Goal: Check status

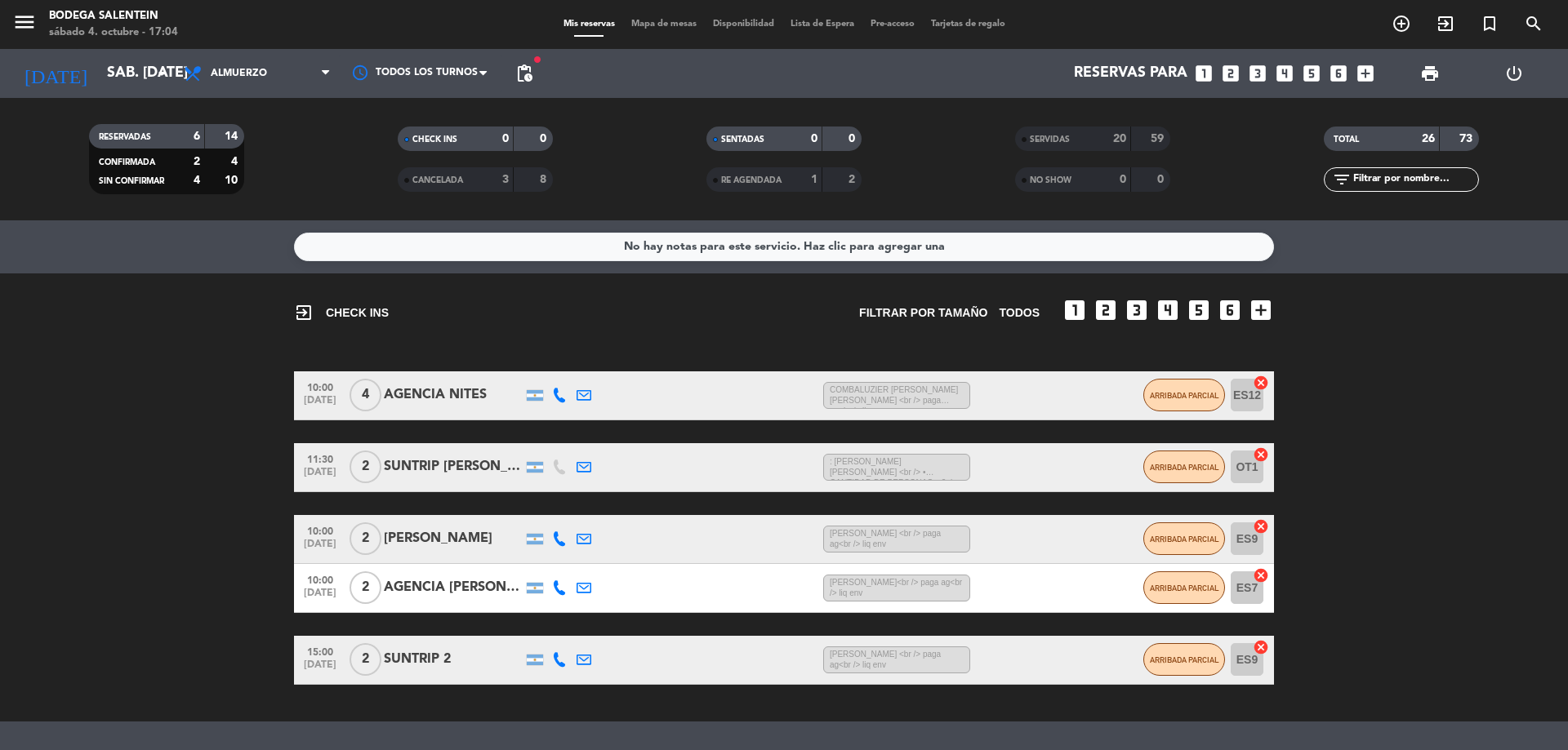
click at [801, 343] on div "exit_to_app CHECK INS Filtrar por tamaño TODOS looks_one looks_two looks_3 look…" at bounding box center [784, 497] width 1568 height 448
click at [108, 71] on input "sáb. [DATE]" at bounding box center [193, 73] width 189 height 32
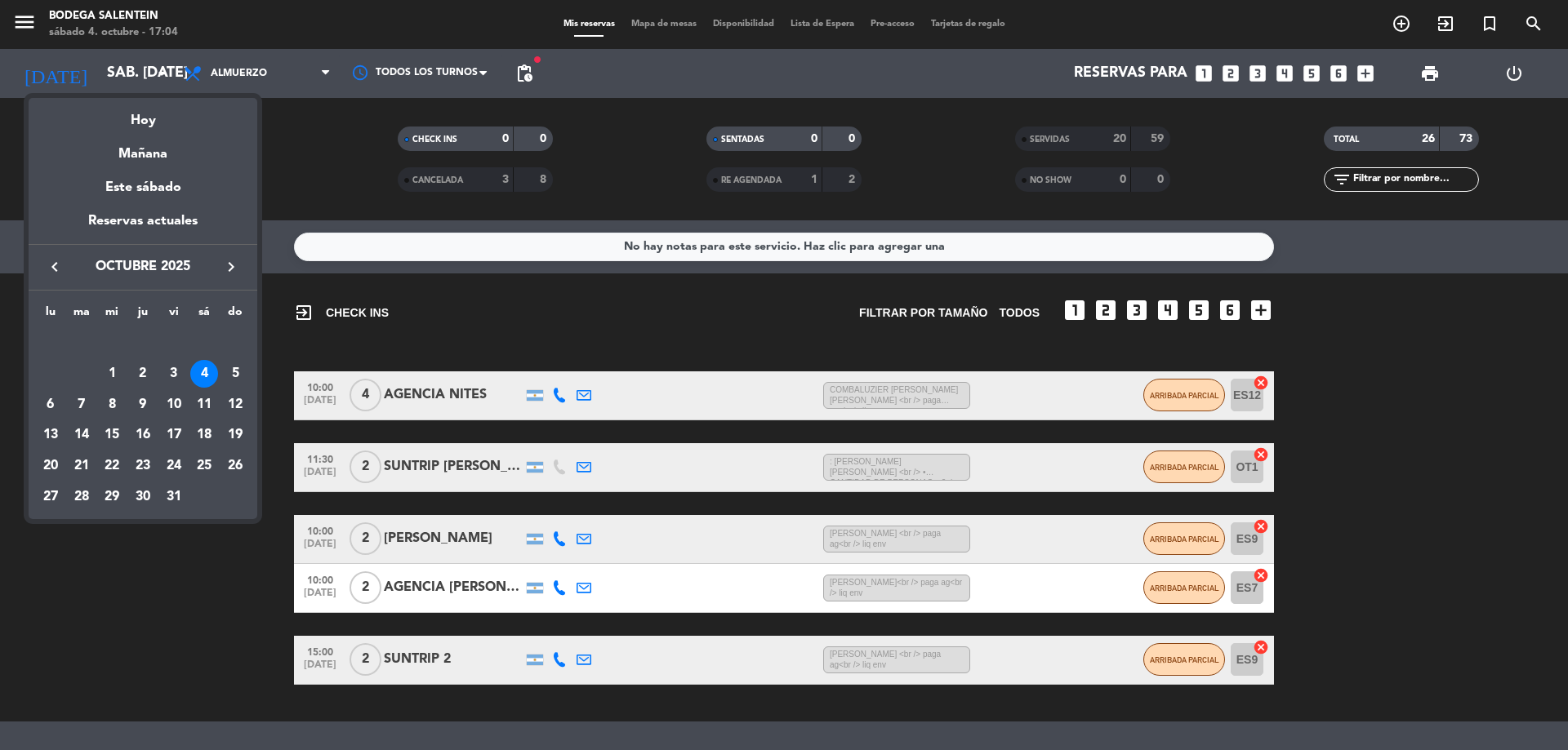
click at [25, 22] on div at bounding box center [784, 375] width 1568 height 750
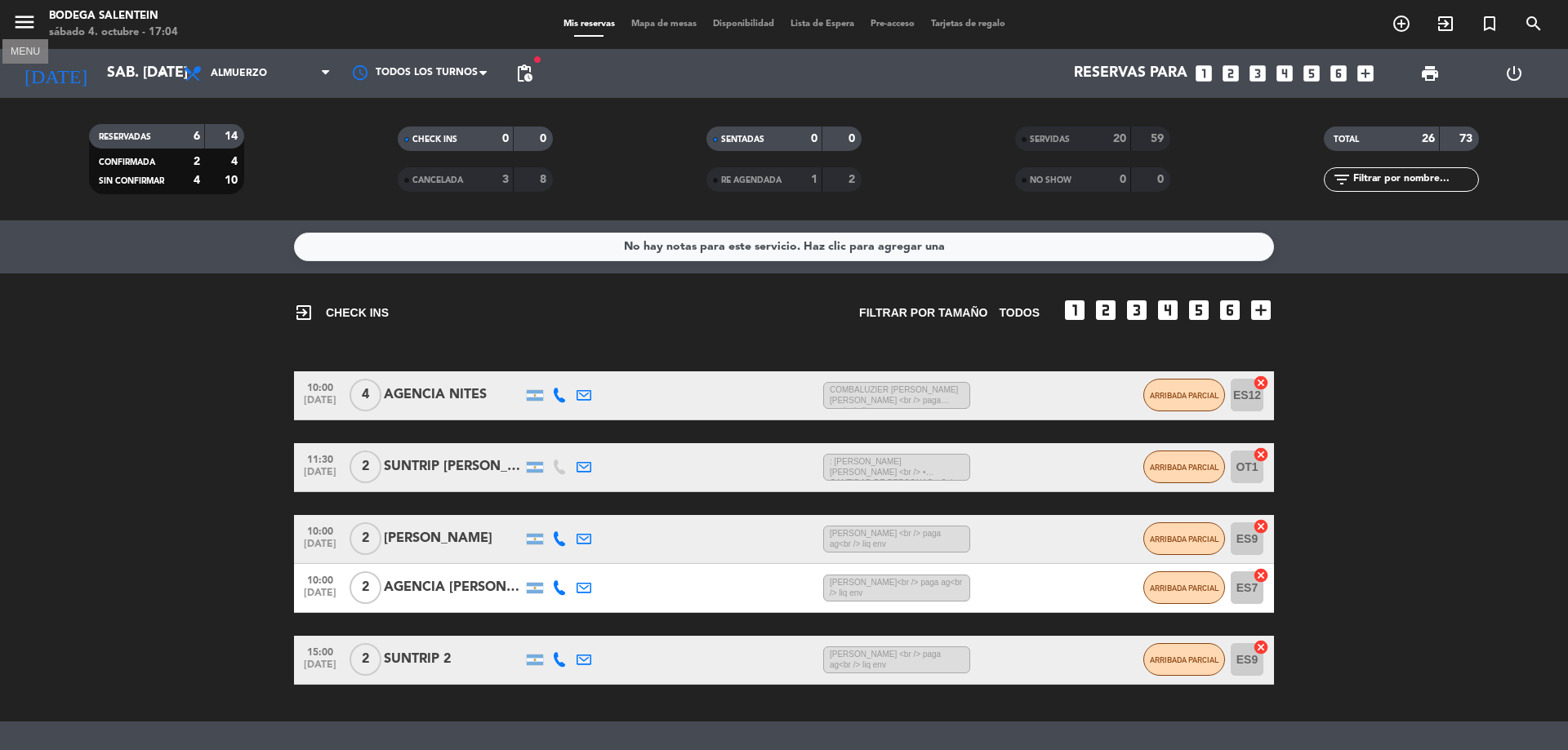
click at [25, 22] on icon "menu" at bounding box center [24, 22] width 24 height 24
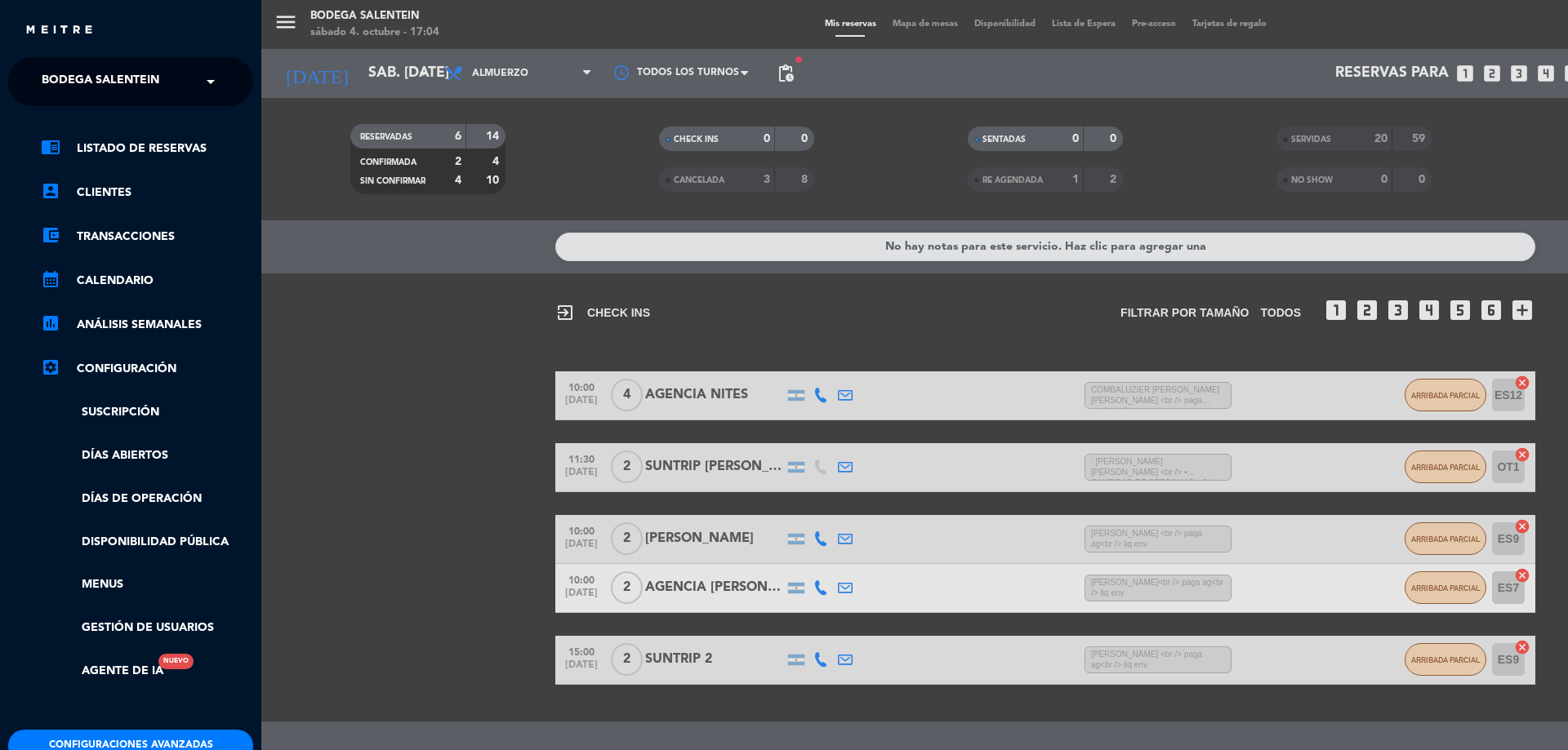
click at [140, 83] on span "Bodega Salentein" at bounding box center [100, 82] width 117 height 34
click at [117, 144] on span "Restaurante Salentein" at bounding box center [91, 151] width 149 height 19
click at [133, 82] on span "Restaurante Salentein" at bounding box center [116, 82] width 149 height 34
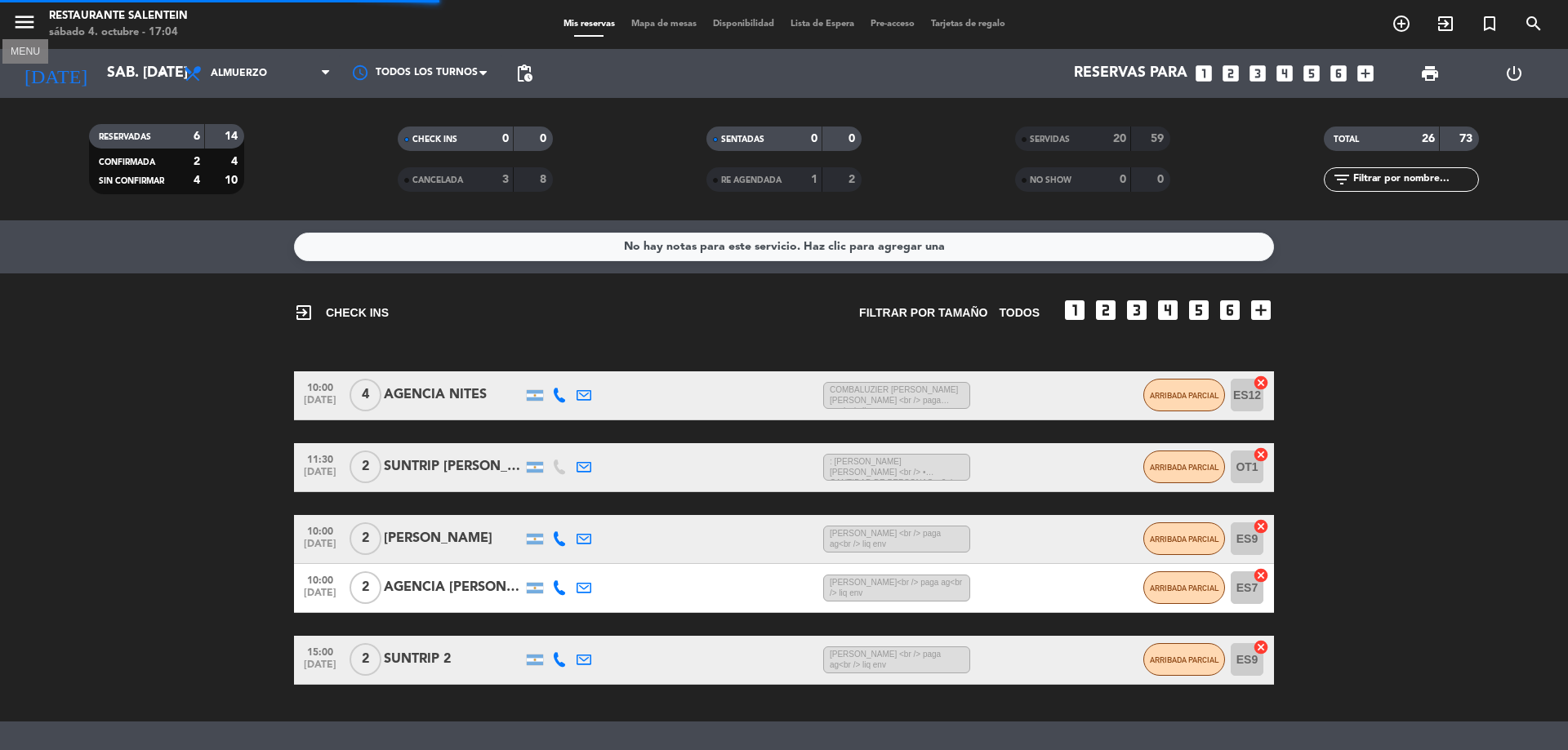
click at [28, 19] on icon "menu" at bounding box center [24, 22] width 24 height 24
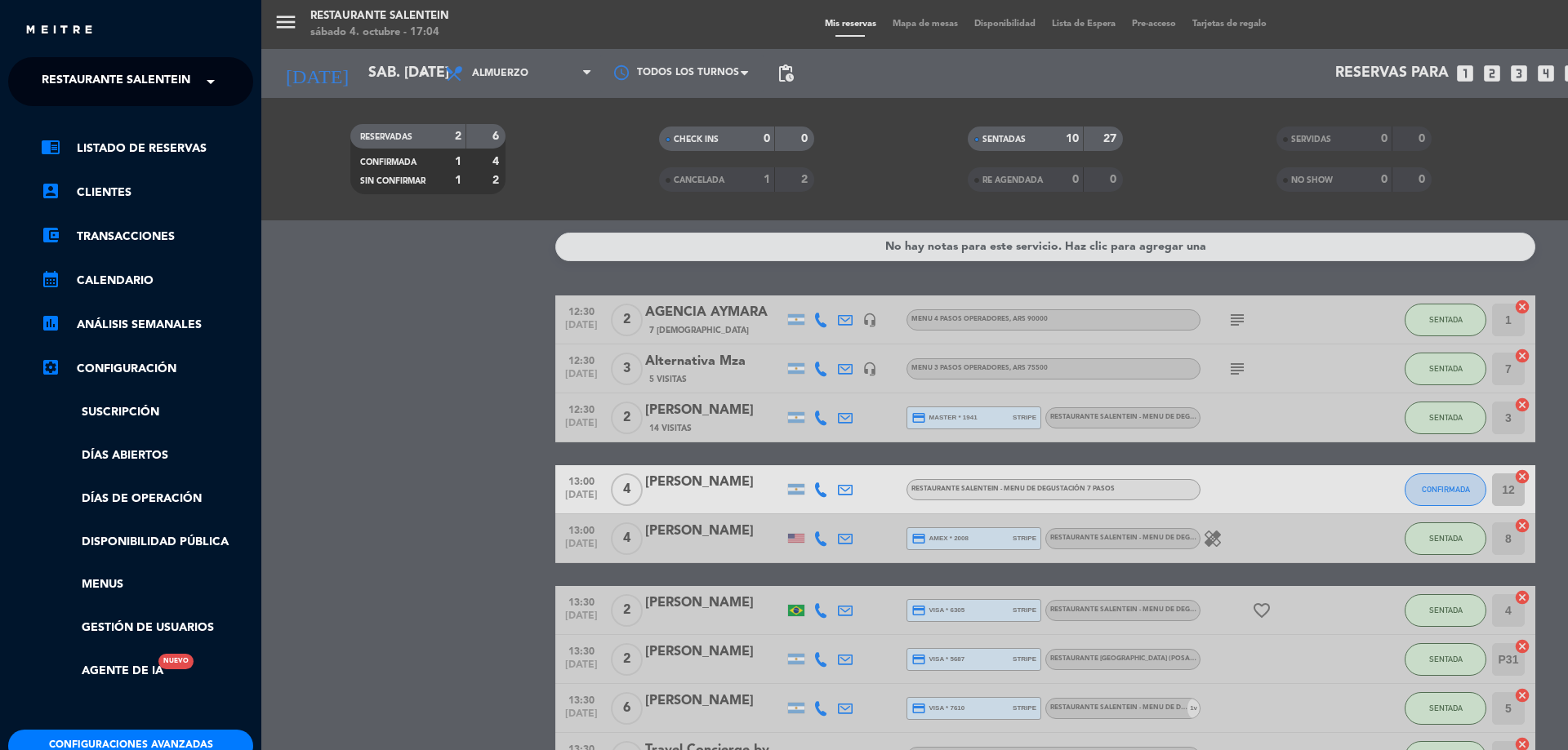
click at [161, 88] on span "Restaurante Salentein" at bounding box center [116, 82] width 149 height 34
click at [138, 124] on div "Bodega Salentein" at bounding box center [130, 125] width 243 height 24
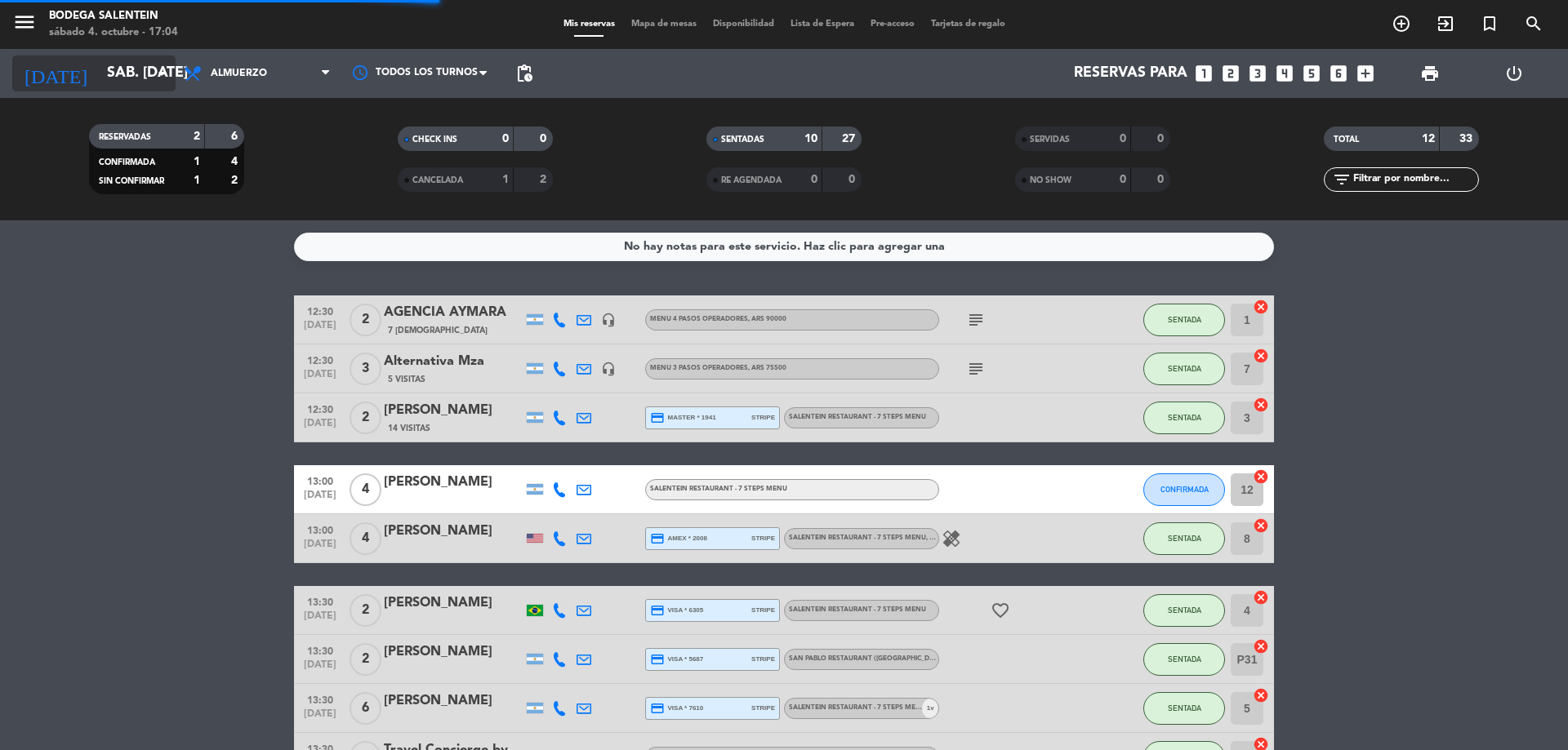
click at [155, 76] on icon "arrow_drop_down" at bounding box center [161, 73] width 20 height 20
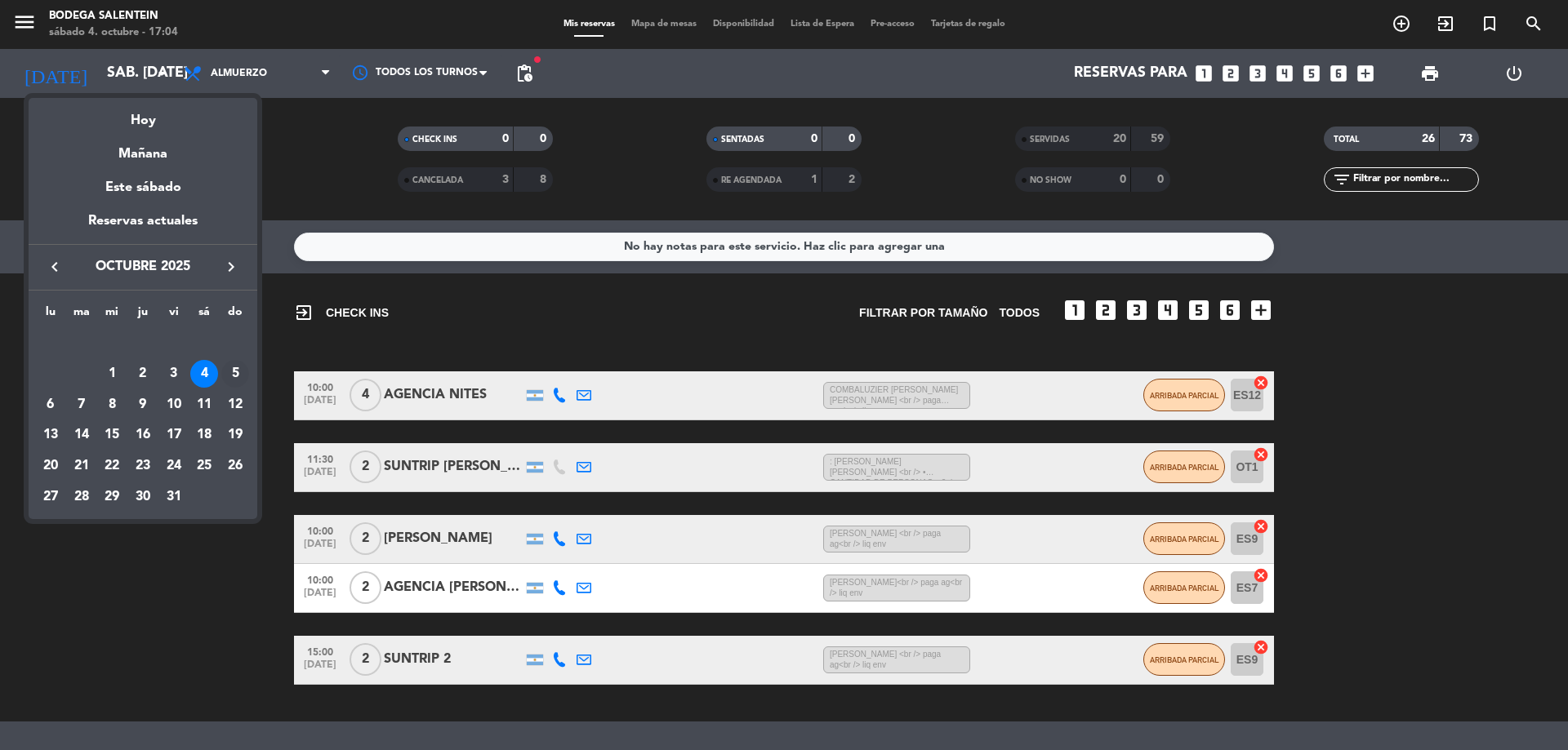
click at [234, 371] on div "5" at bounding box center [235, 374] width 28 height 28
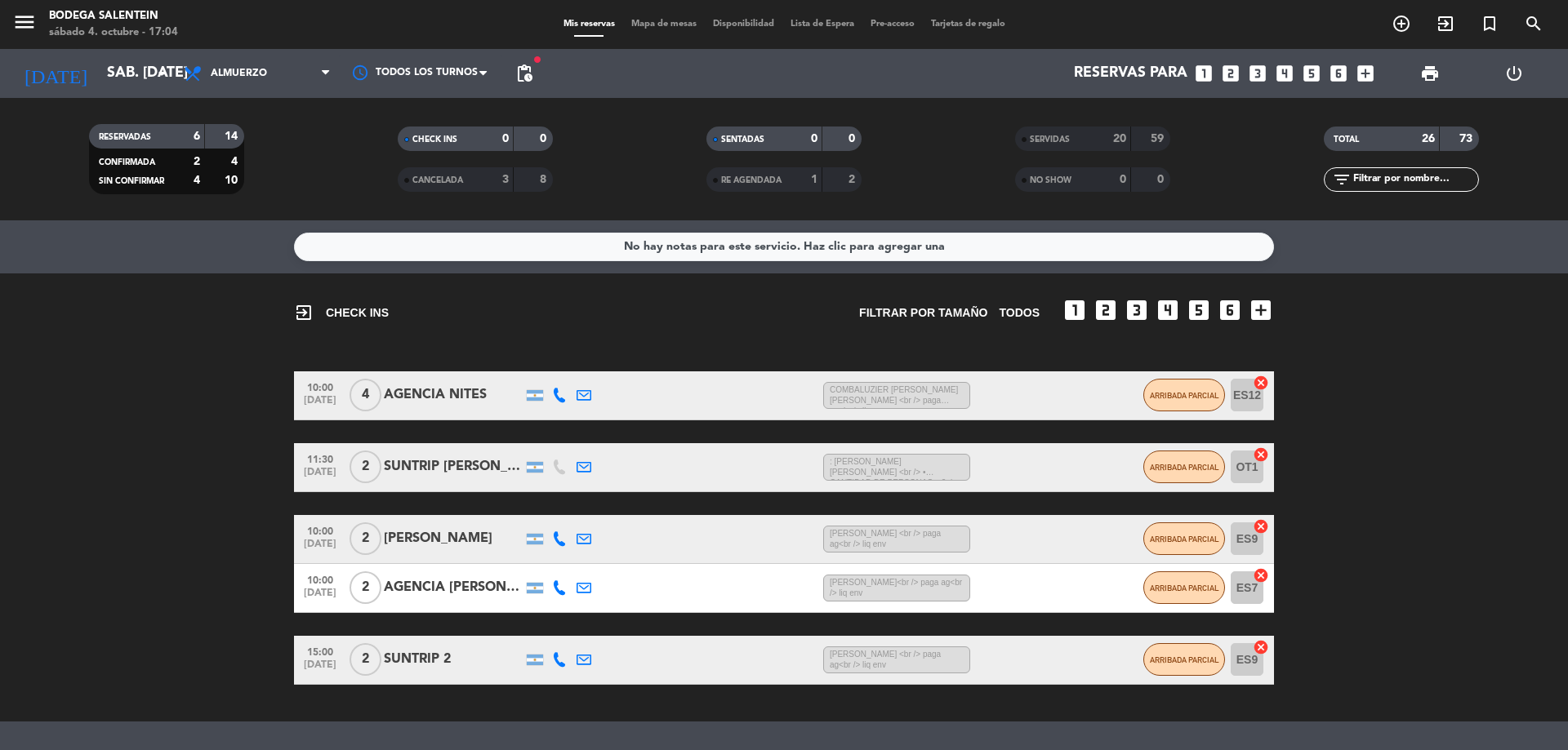
type input "dom. [DATE]"
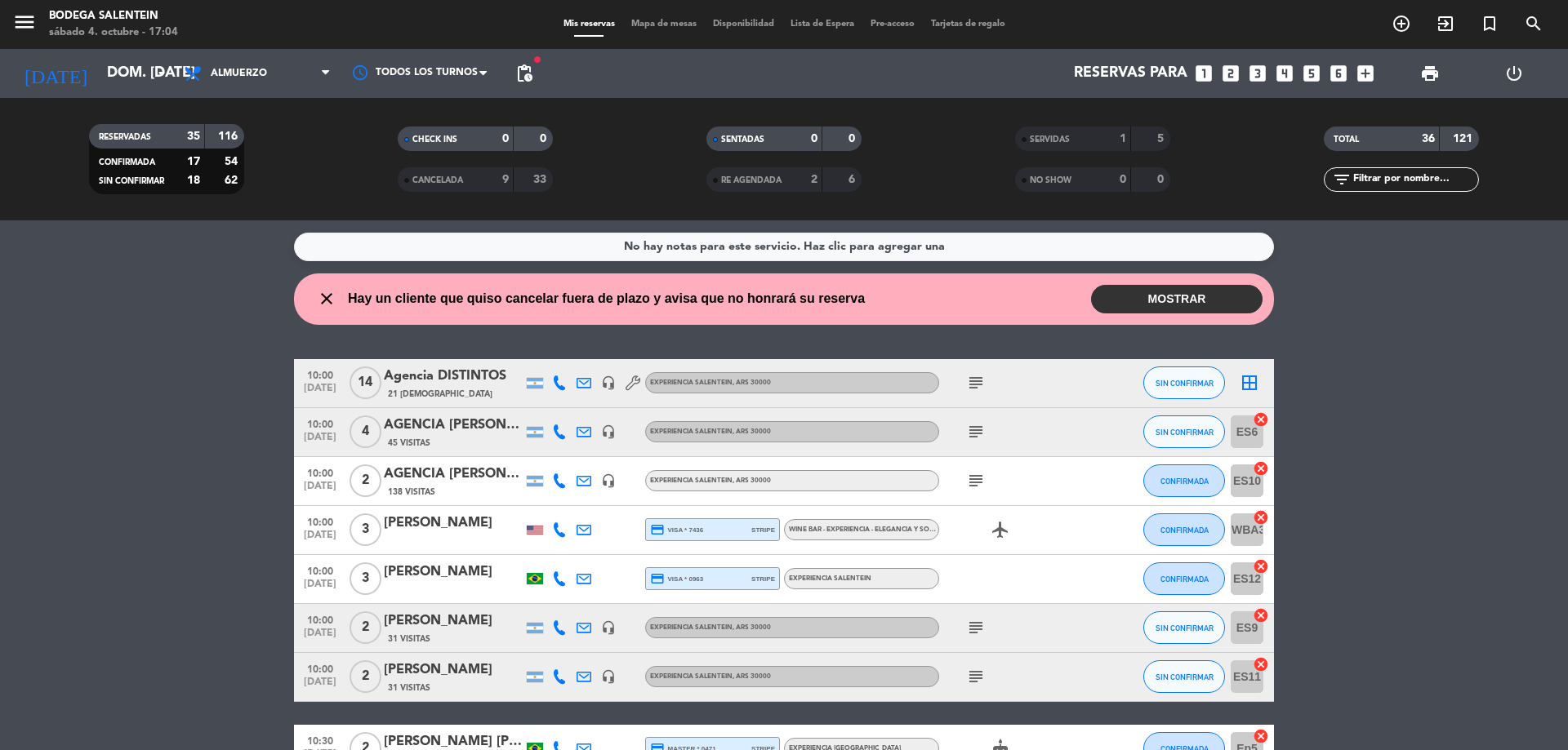
click at [537, 530] on div at bounding box center [535, 530] width 16 height 9
click at [443, 526] on div "[PERSON_NAME]" at bounding box center [453, 523] width 139 height 22
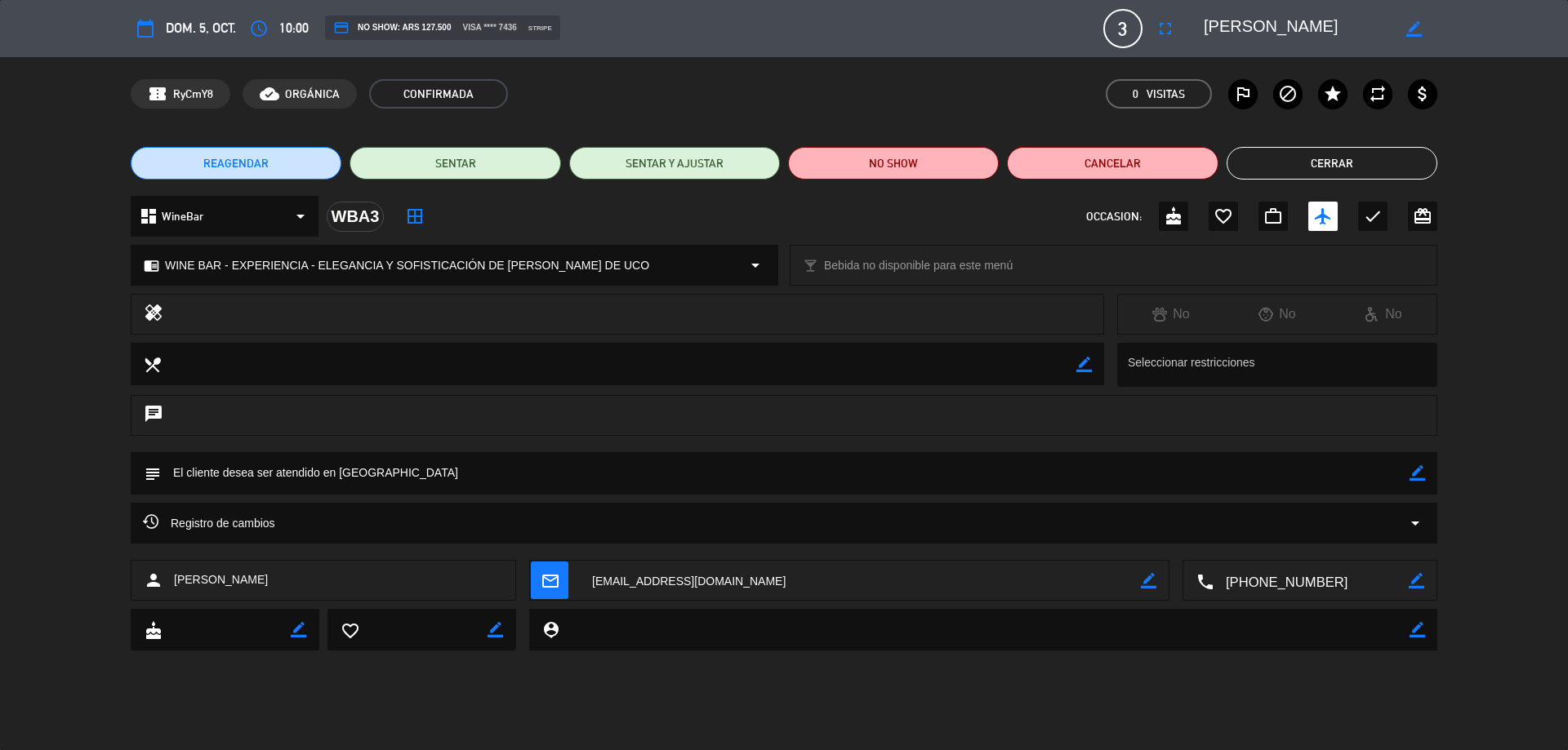
click at [1399, 162] on button "Cerrar" at bounding box center [1331, 163] width 211 height 32
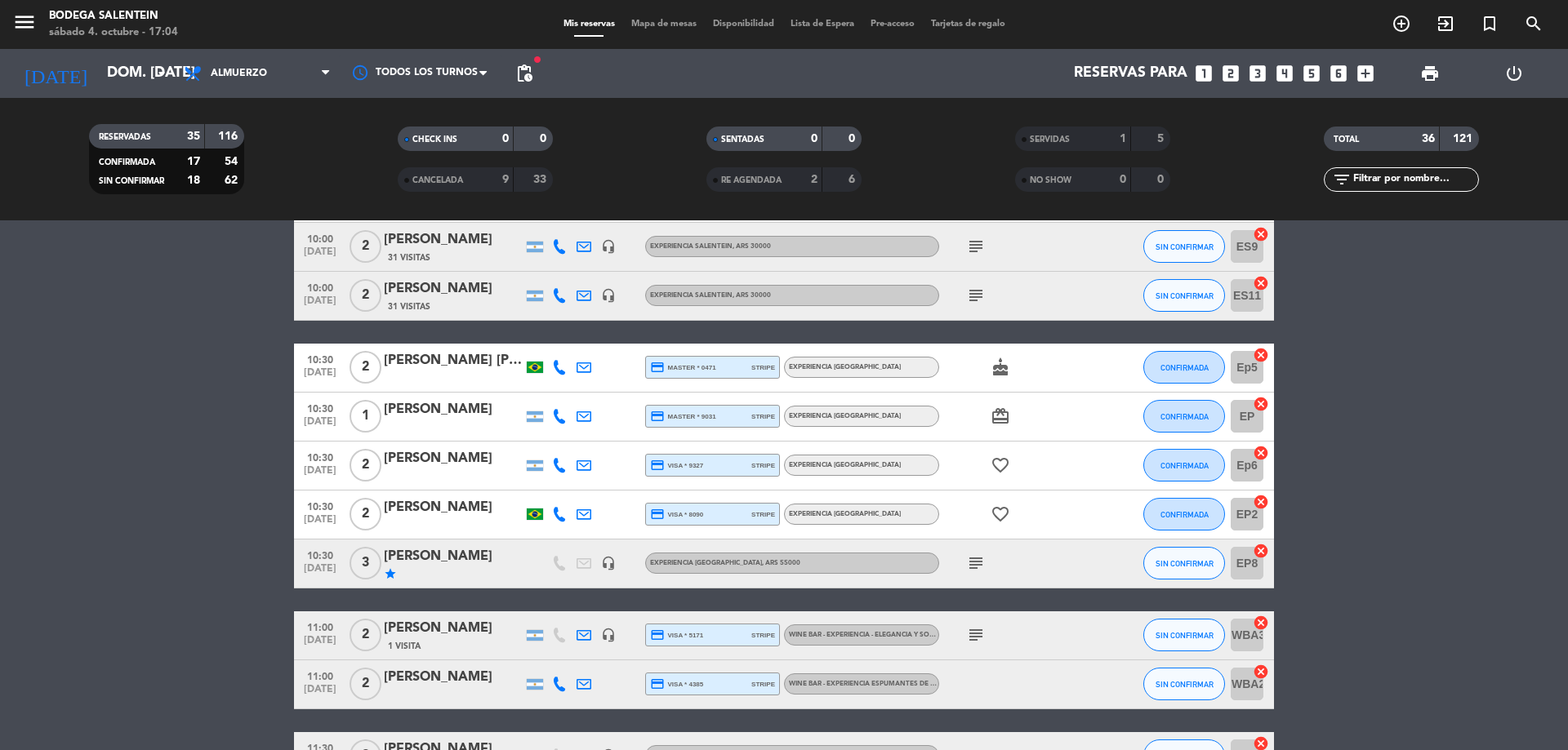
scroll to position [408, 0]
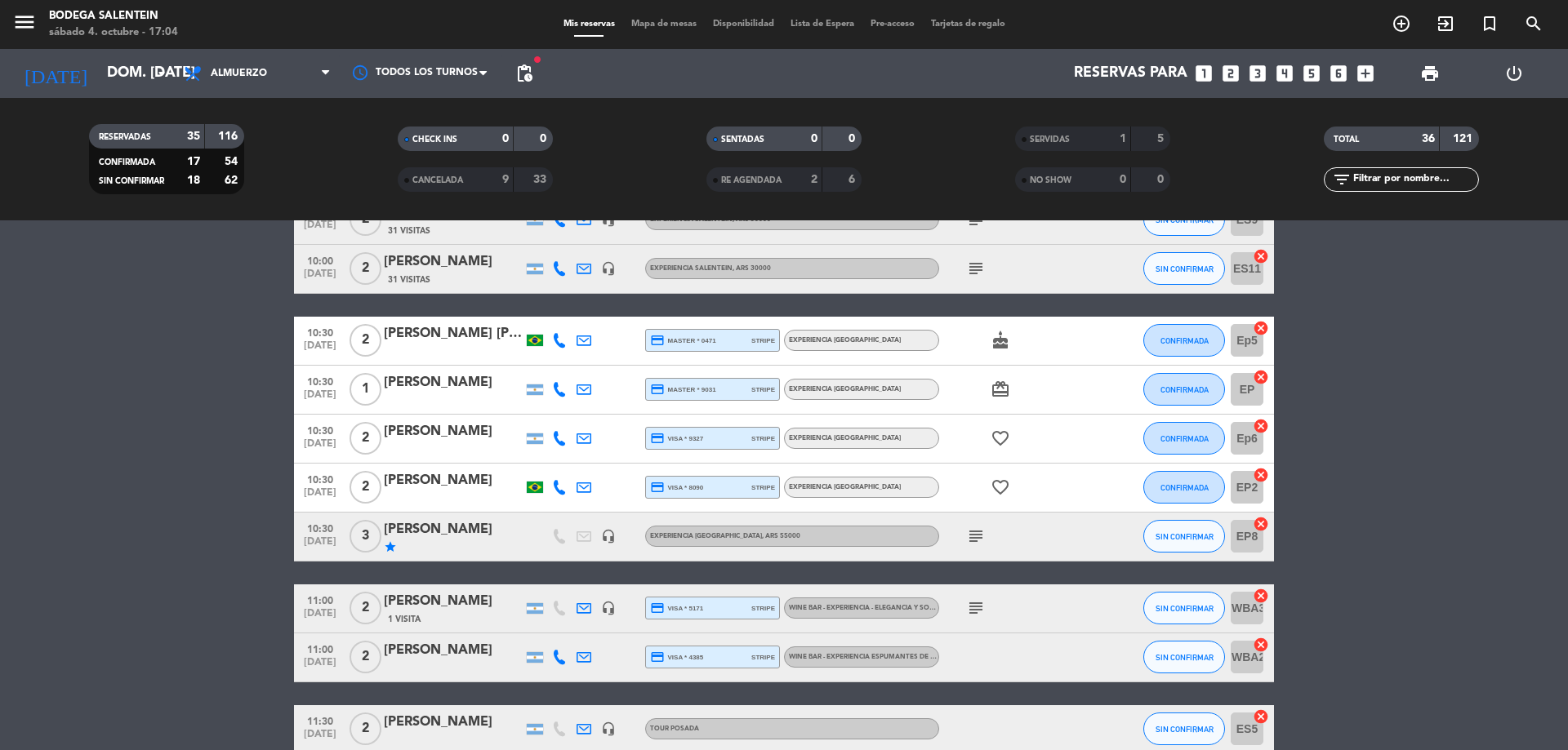
click at [971, 607] on icon "subject" at bounding box center [976, 608] width 20 height 20
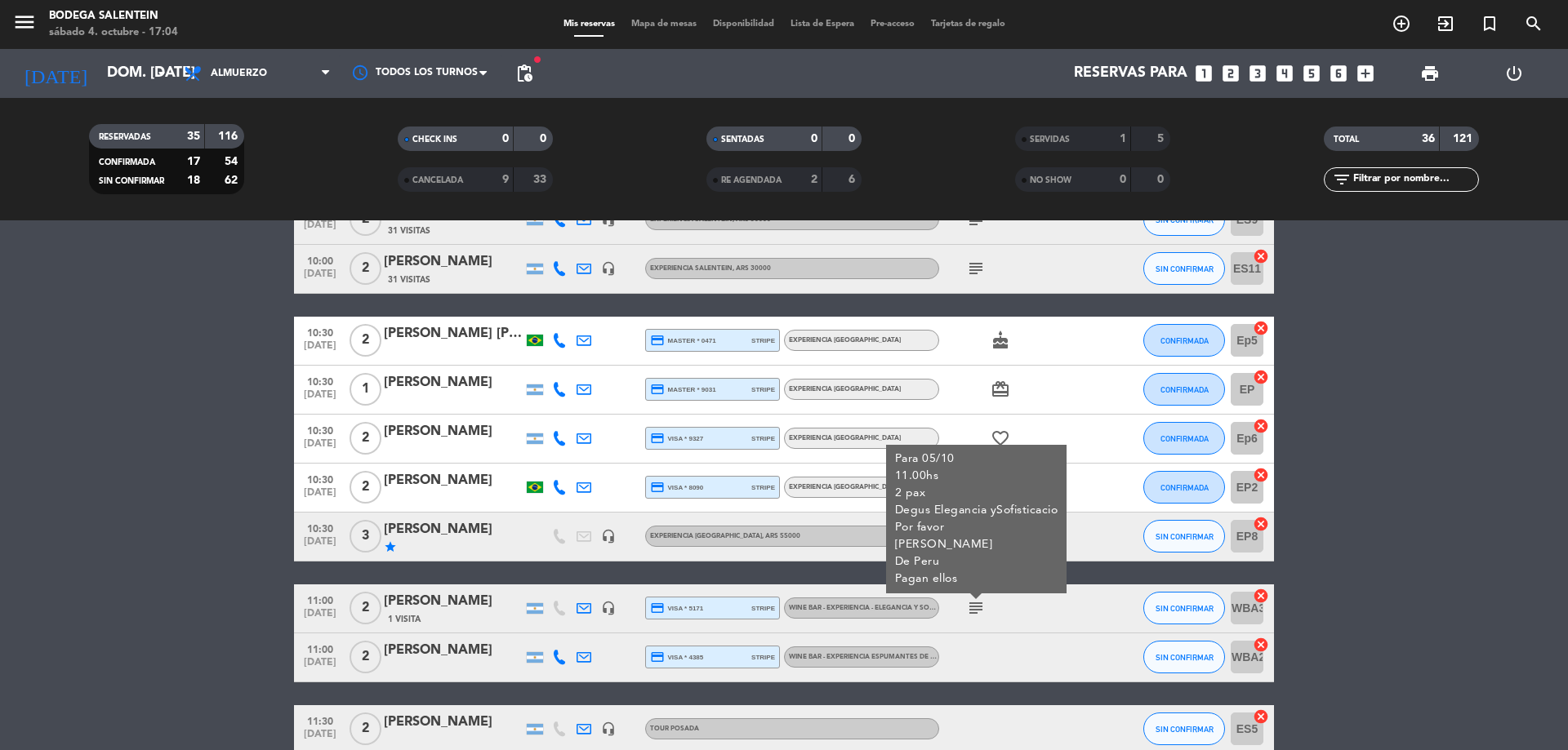
click at [973, 607] on icon "subject" at bounding box center [976, 608] width 20 height 20
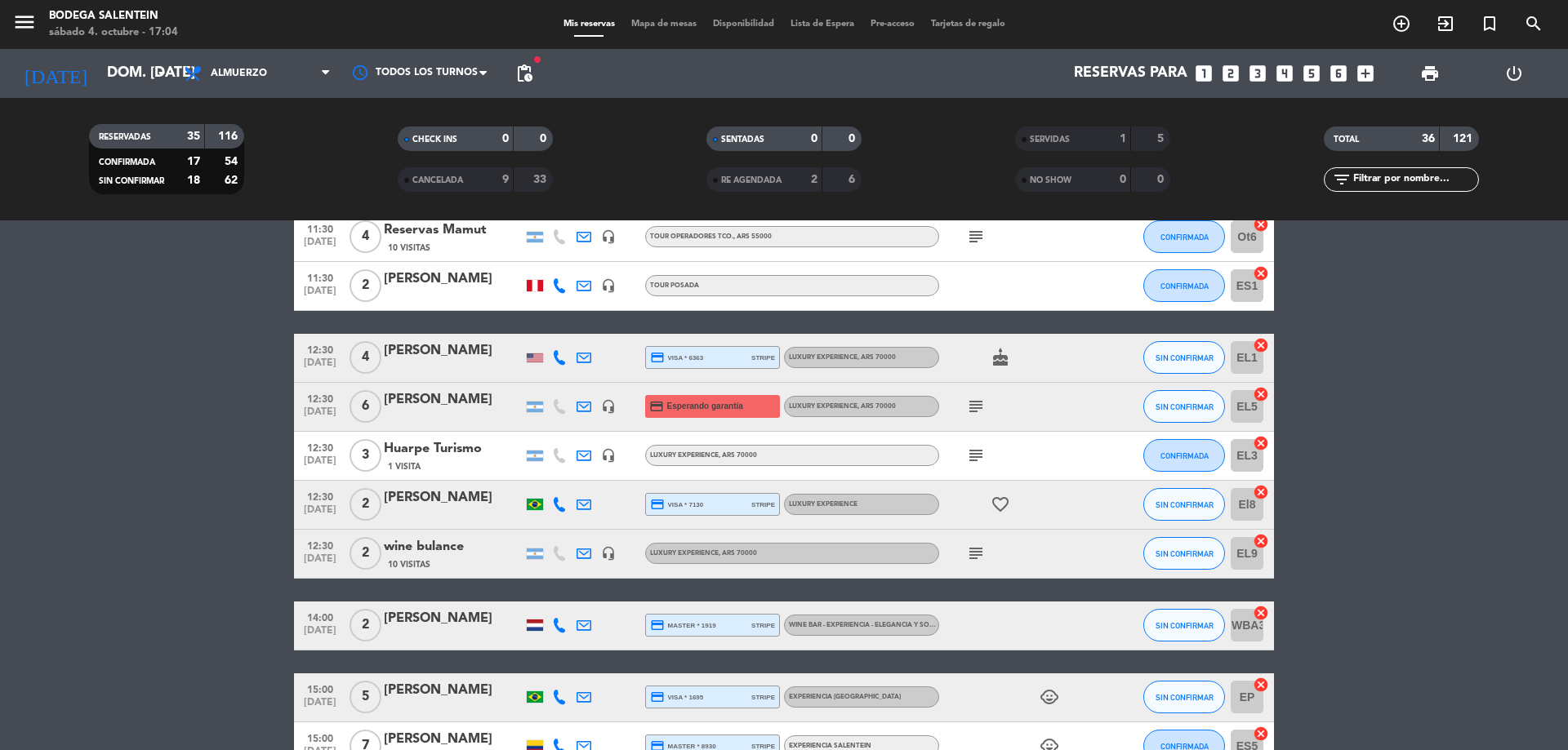
scroll to position [1224, 0]
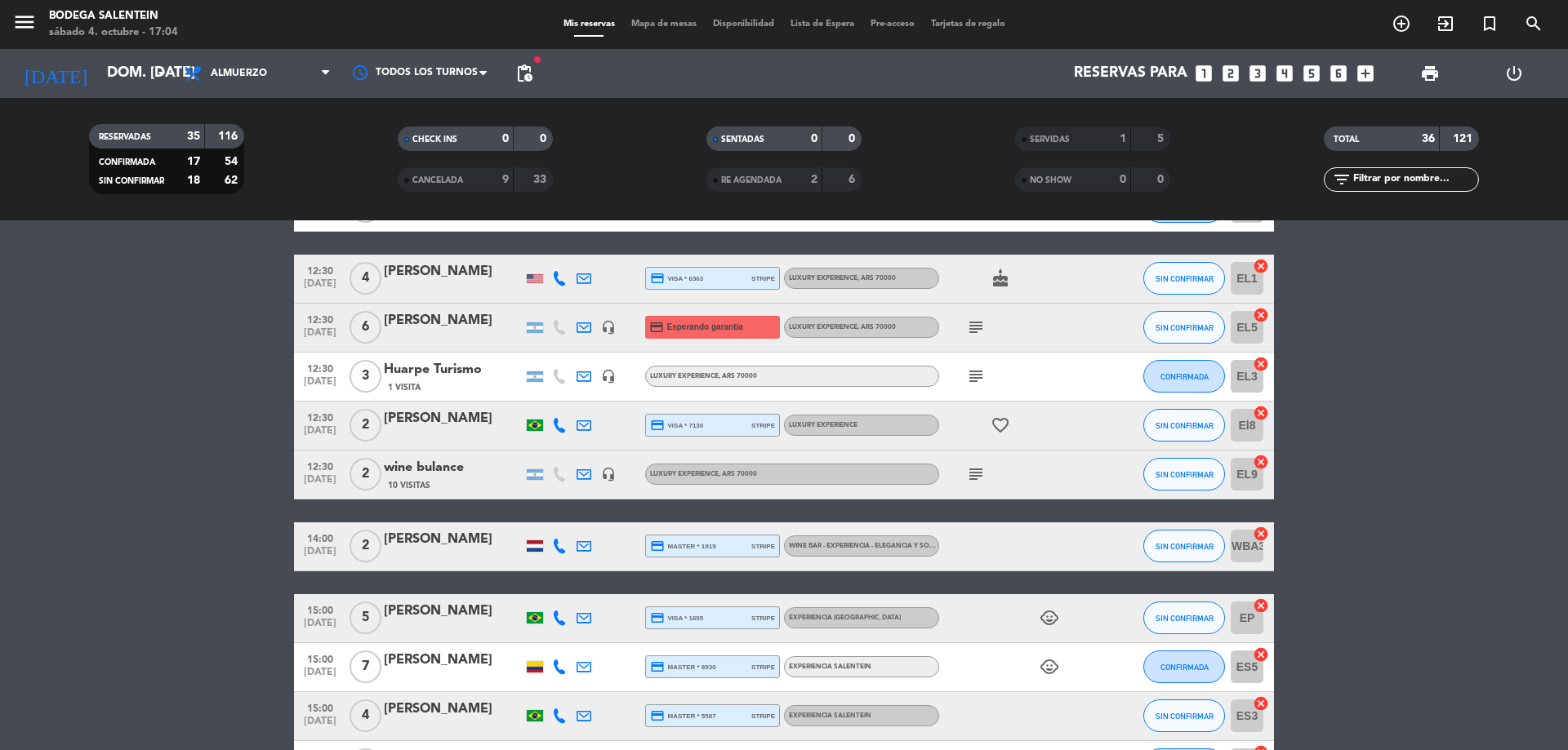
click at [544, 551] on div at bounding box center [534, 547] width 24 height 48
click at [536, 548] on div at bounding box center [535, 546] width 16 height 12
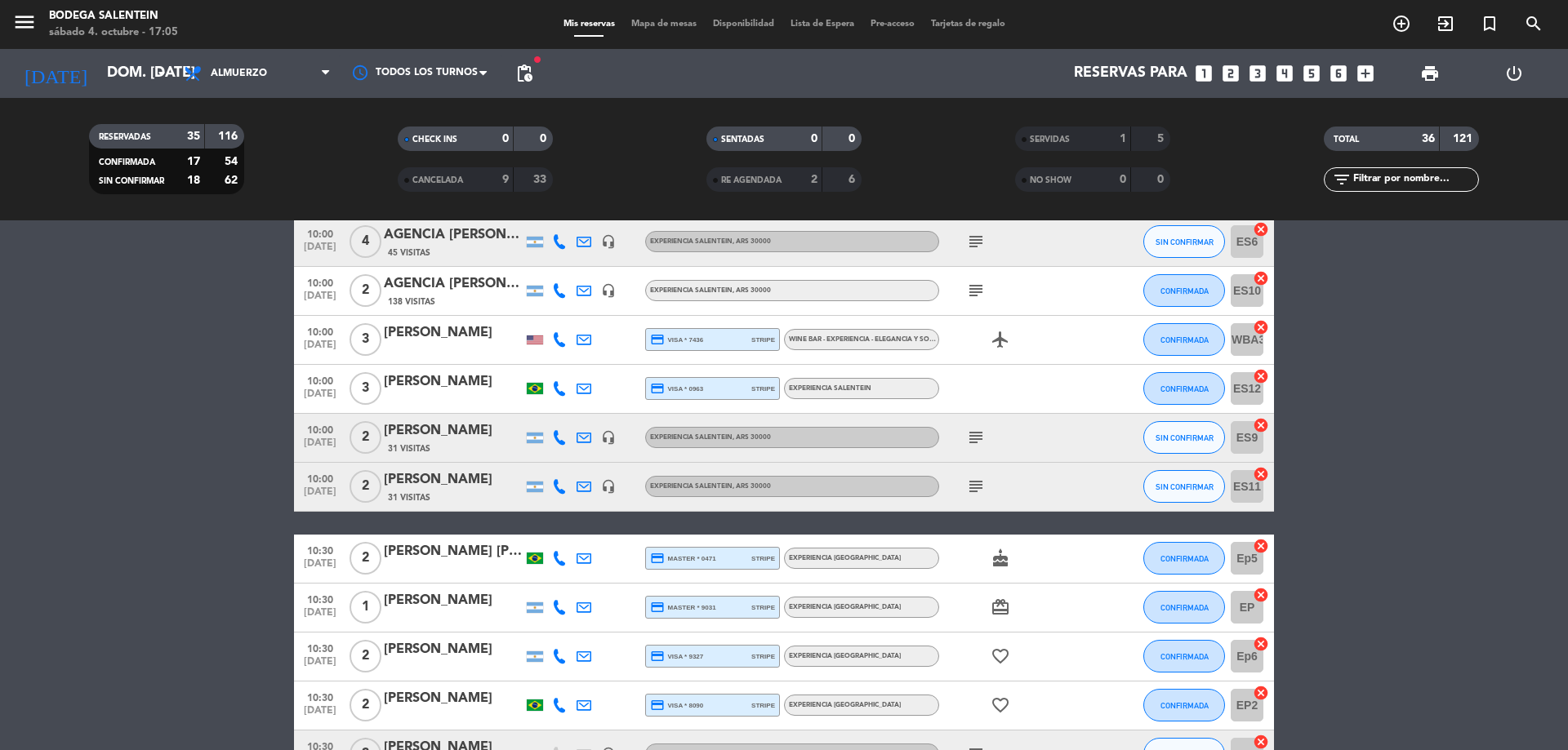
scroll to position [82, 0]
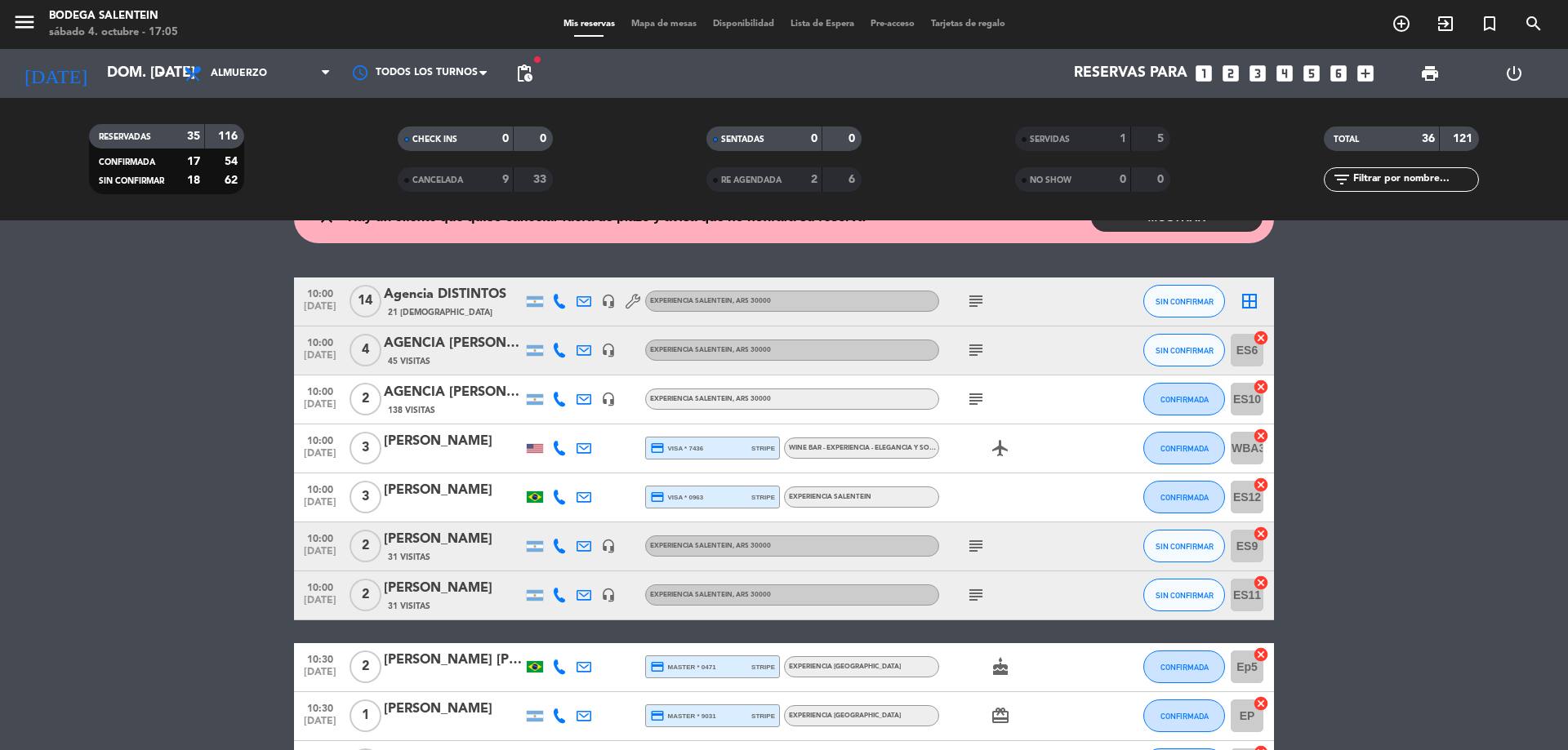
click at [1007, 443] on icon "airplanemode_active" at bounding box center [1001, 448] width 20 height 20
click at [1001, 452] on icon "airplanemode_active" at bounding box center [1001, 448] width 20 height 20
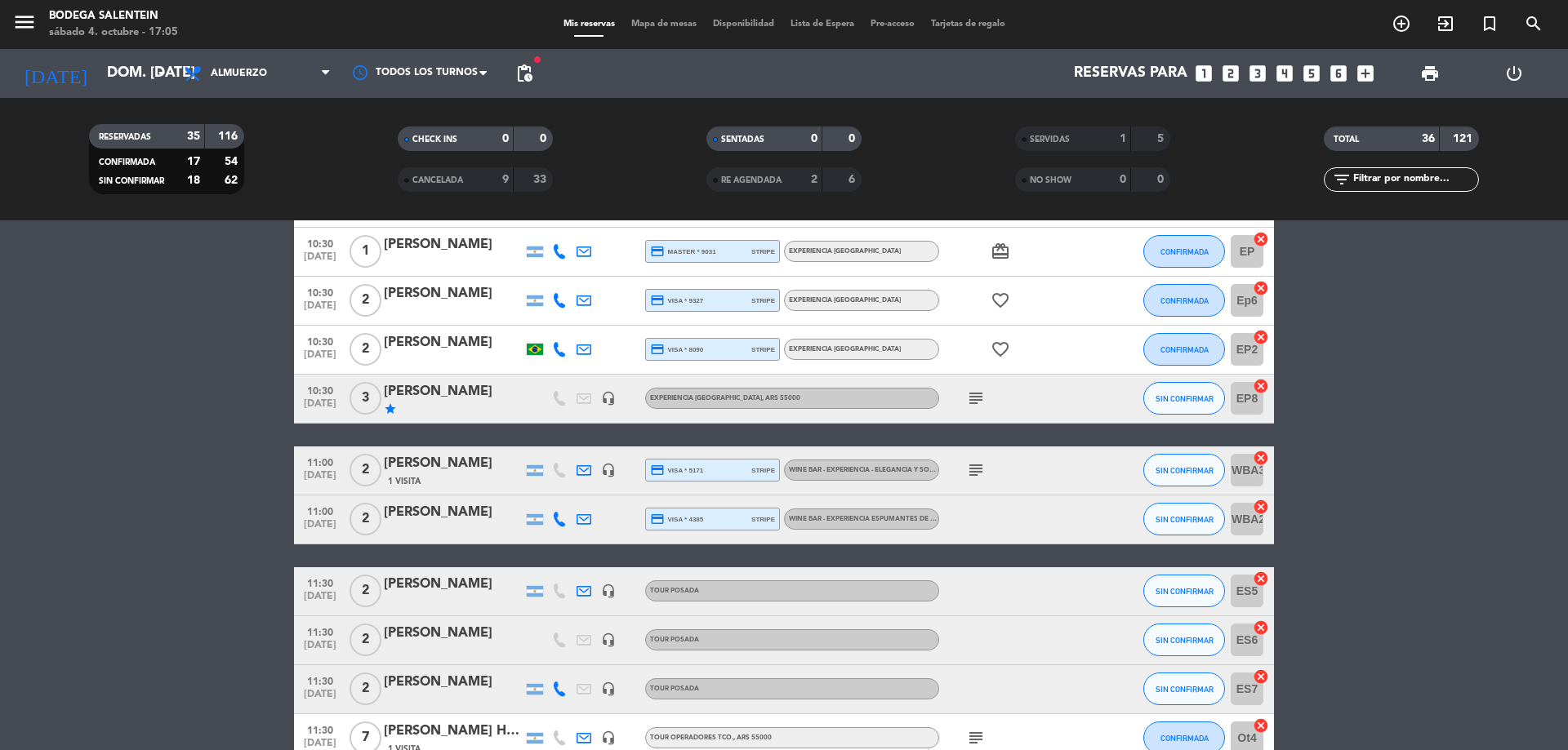
scroll to position [572, 0]
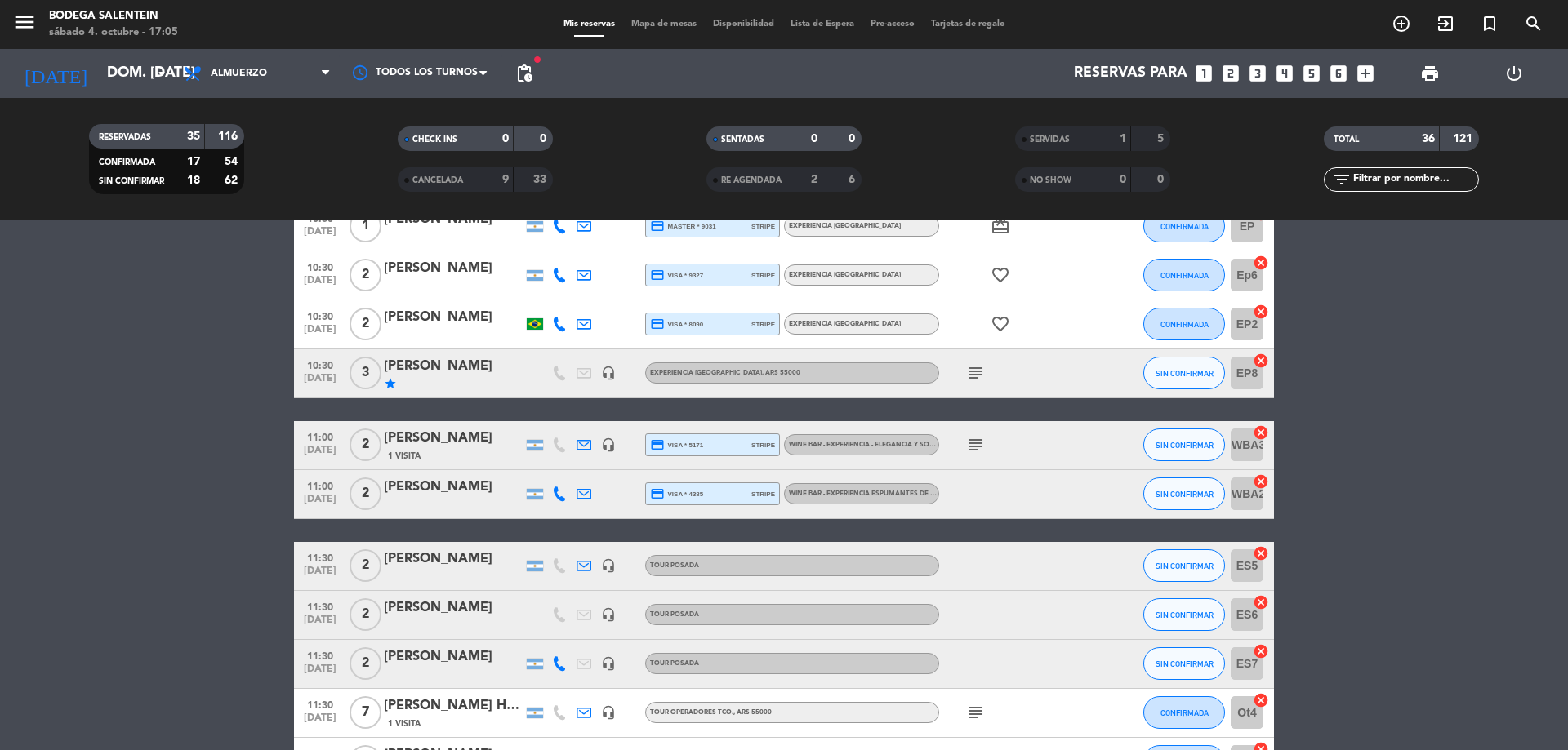
click at [972, 444] on icon "subject" at bounding box center [976, 445] width 20 height 20
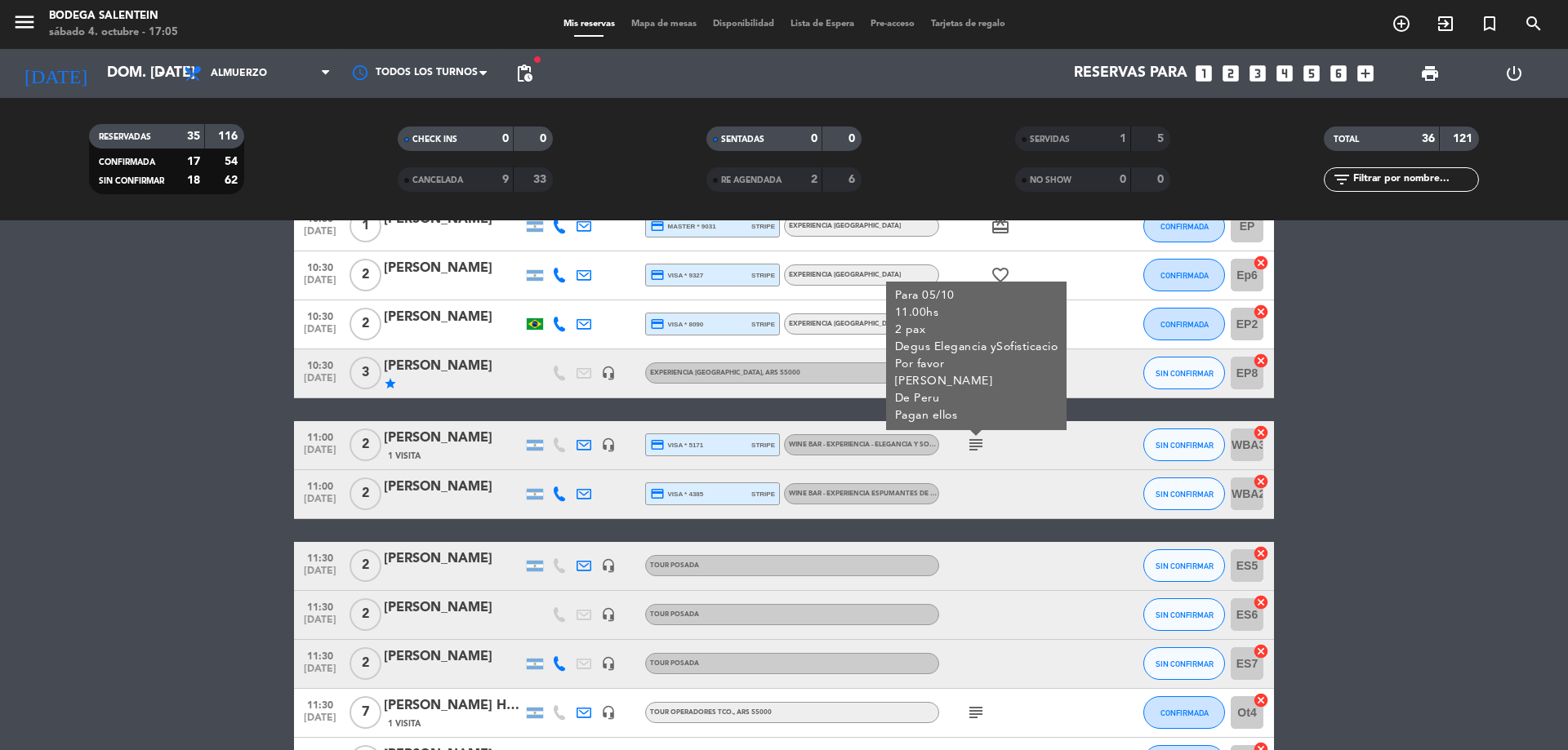
click at [977, 444] on icon "subject" at bounding box center [976, 445] width 20 height 20
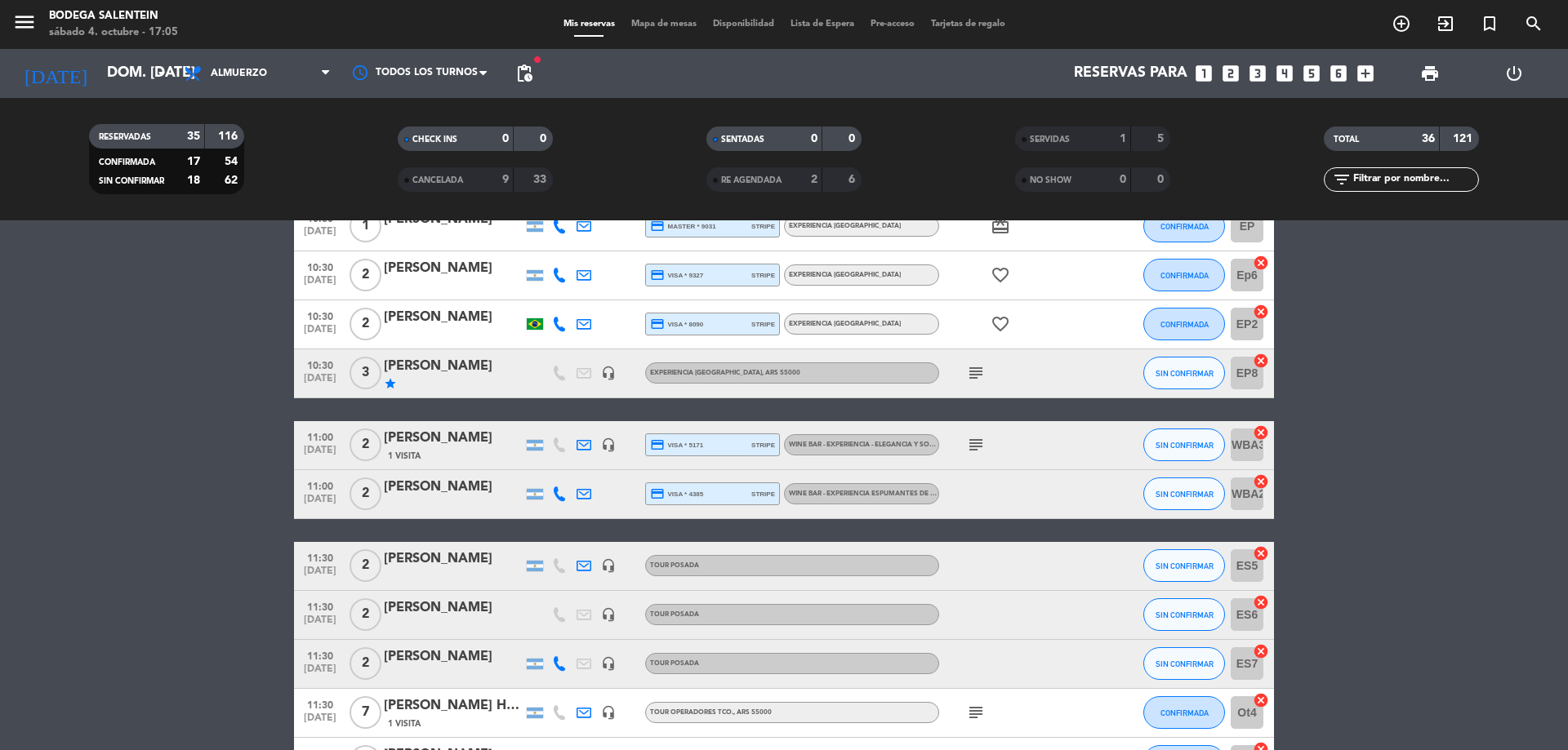
click at [972, 446] on icon "subject" at bounding box center [976, 445] width 20 height 20
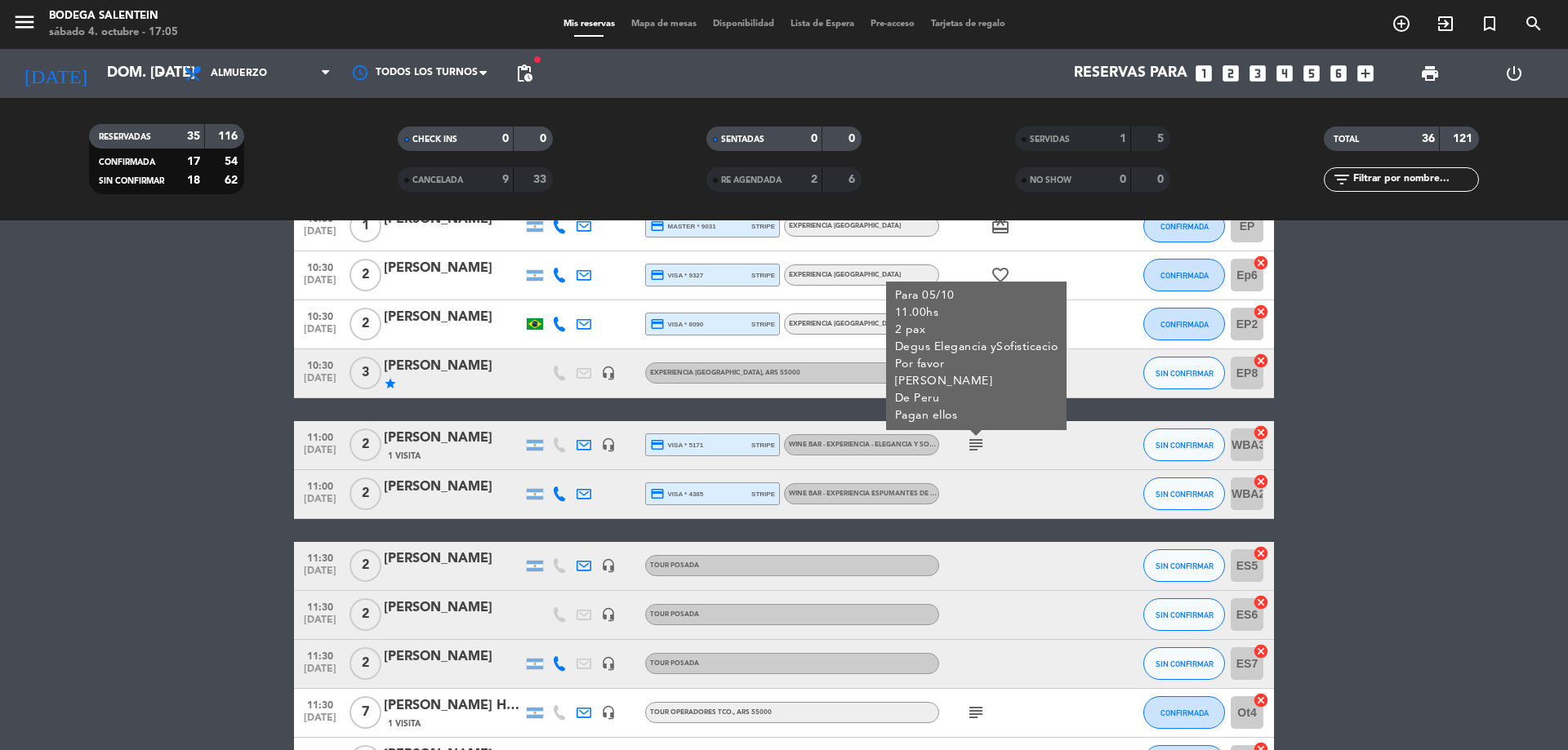
click at [974, 445] on icon "subject" at bounding box center [976, 445] width 20 height 20
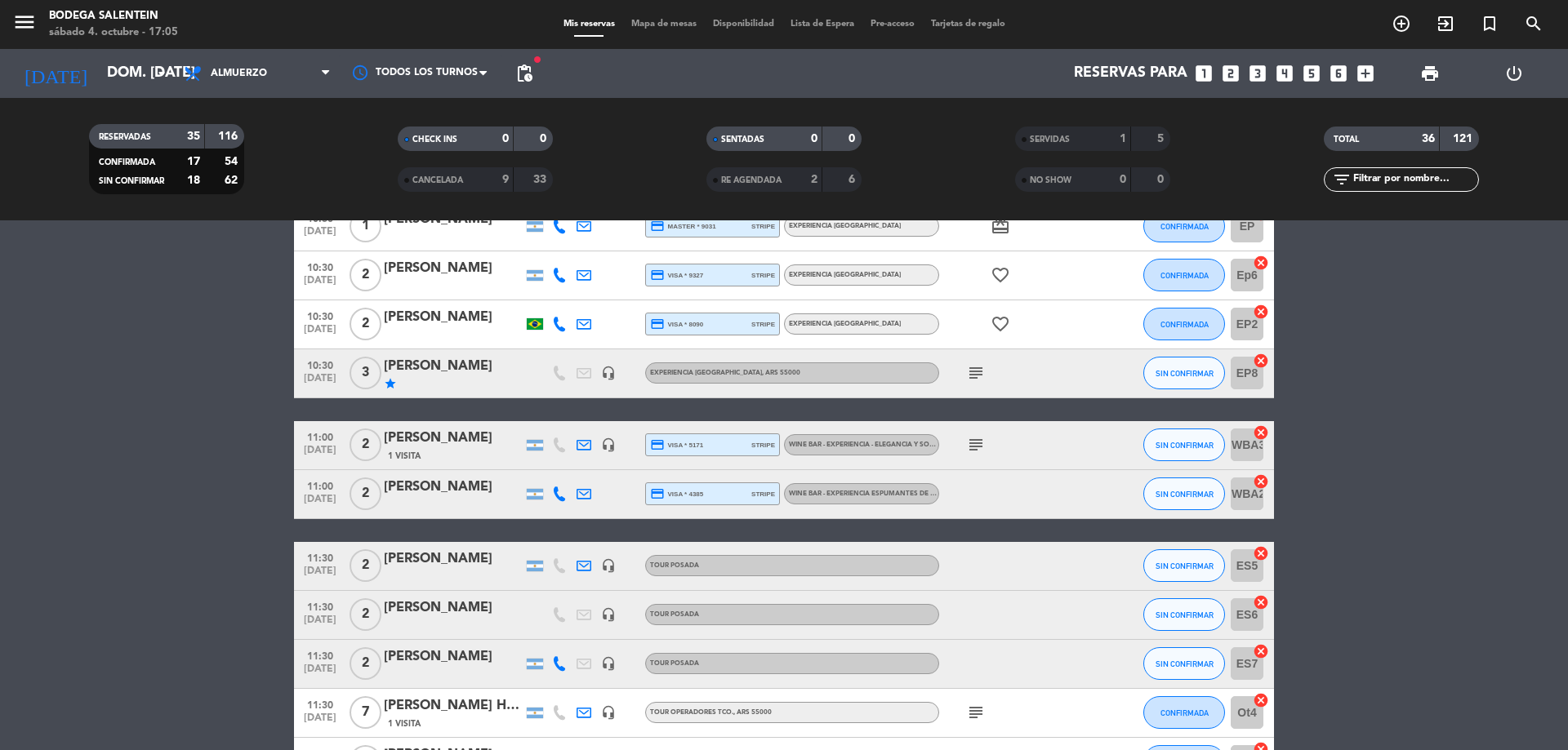
click at [1005, 480] on div at bounding box center [1013, 495] width 147 height 48
click at [920, 499] on div "WINE BAR - EXPERIENCIA ESPUMANTES DE ALTURA , ARS 60000" at bounding box center [863, 495] width 150 height 11
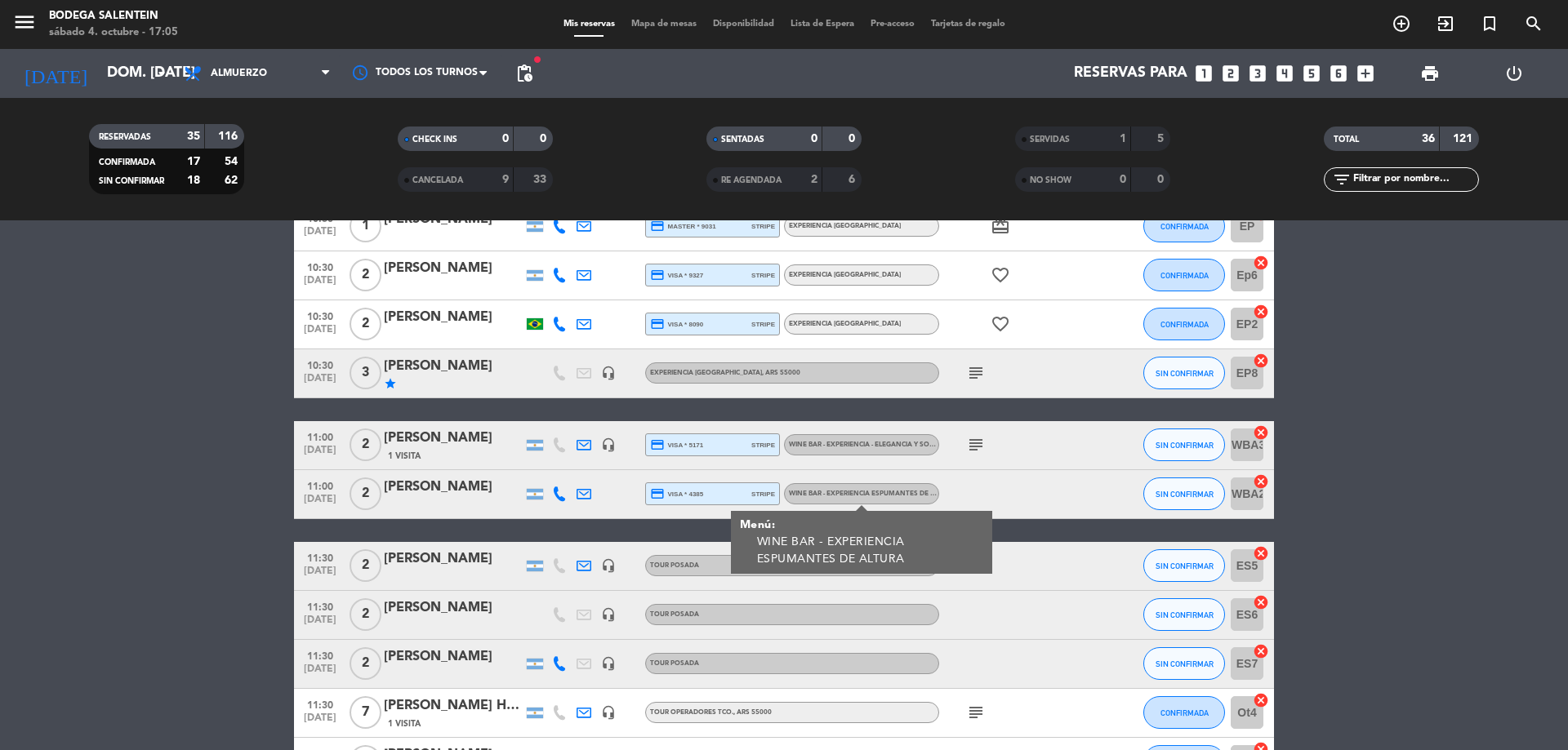
click at [1042, 479] on div at bounding box center [1013, 495] width 147 height 48
